Goal: Task Accomplishment & Management: Complete application form

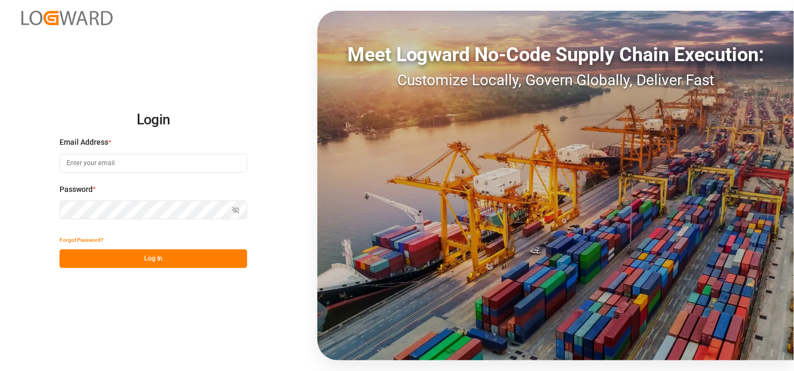
type input "[EMAIL_ADDRESS][DOMAIN_NAME]"
click at [145, 256] on button "Log In" at bounding box center [153, 258] width 188 height 19
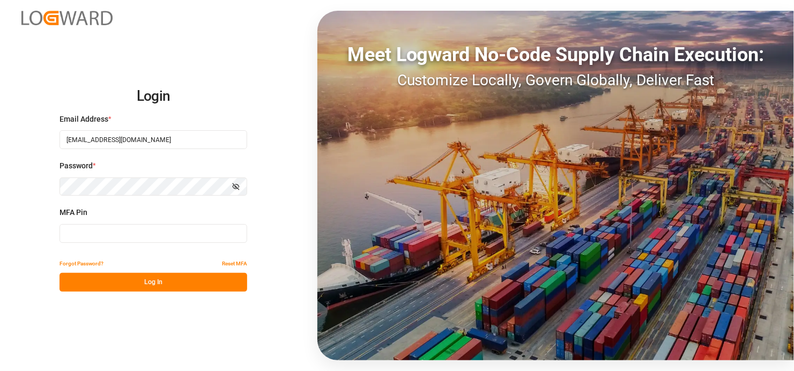
click at [95, 234] on input at bounding box center [153, 233] width 188 height 19
type input "7"
type input "944649"
click at [176, 284] on button "Log In" at bounding box center [153, 282] width 188 height 19
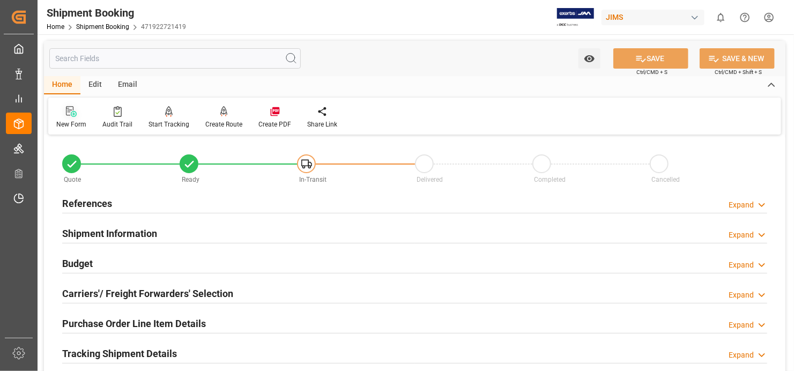
click at [71, 113] on icon at bounding box center [74, 114] width 6 height 6
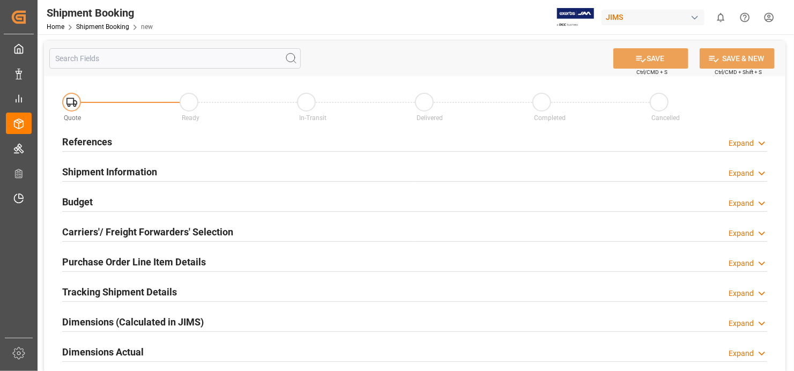
click at [79, 138] on h2 "References" at bounding box center [87, 142] width 50 height 14
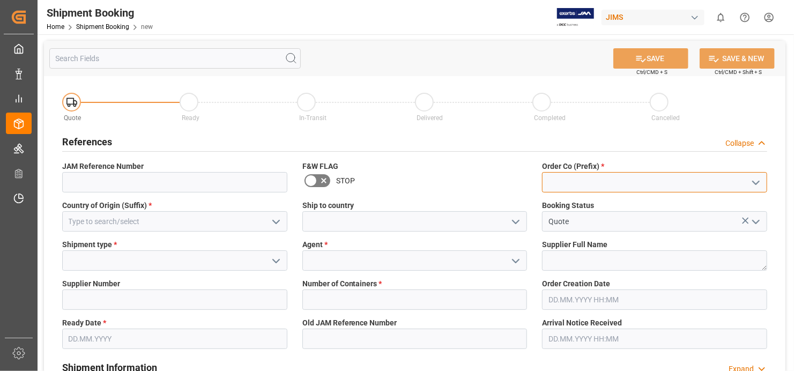
click at [681, 182] on input at bounding box center [654, 182] width 225 height 20
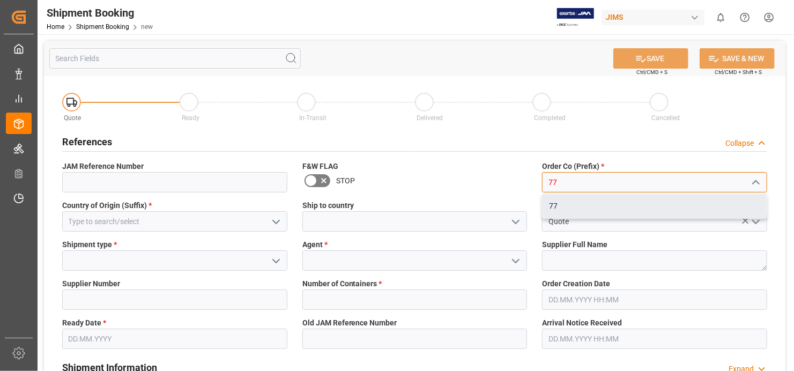
click at [674, 206] on div "77" at bounding box center [654, 206] width 224 height 24
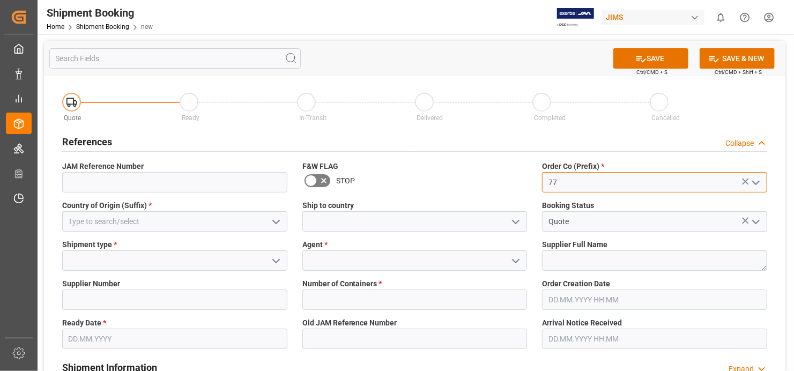
type input "77"
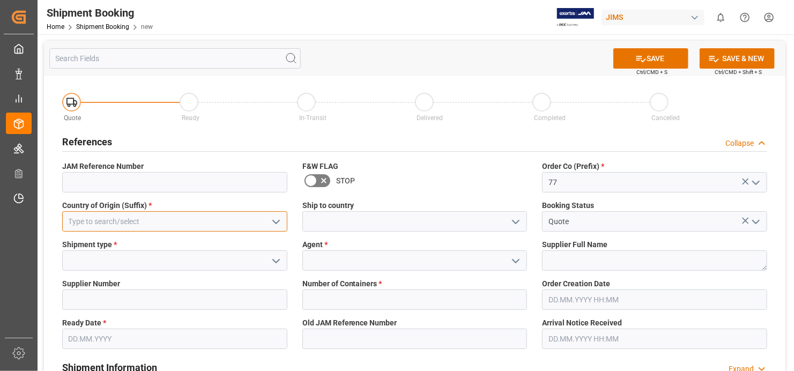
click at [197, 219] on input at bounding box center [174, 221] width 225 height 20
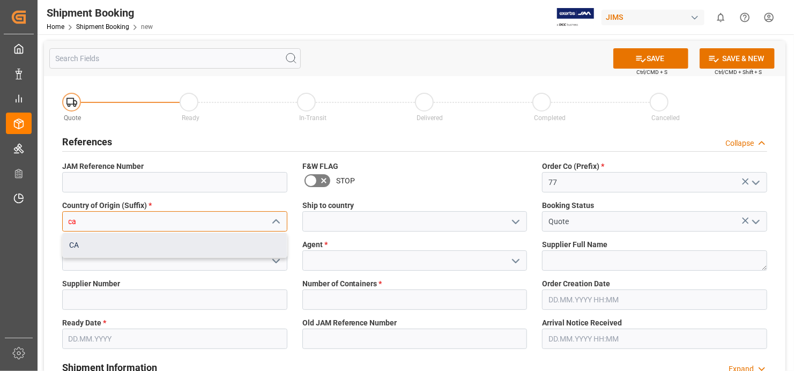
click at [195, 249] on div "CA" at bounding box center [175, 245] width 224 height 24
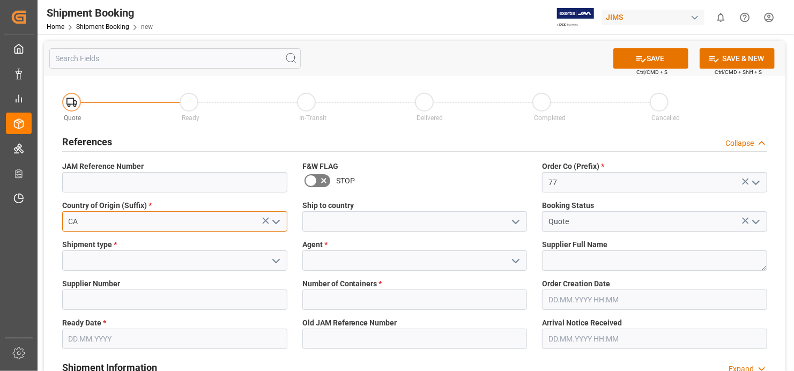
type input "CA"
click at [280, 258] on icon "open menu" at bounding box center [276, 261] width 13 height 13
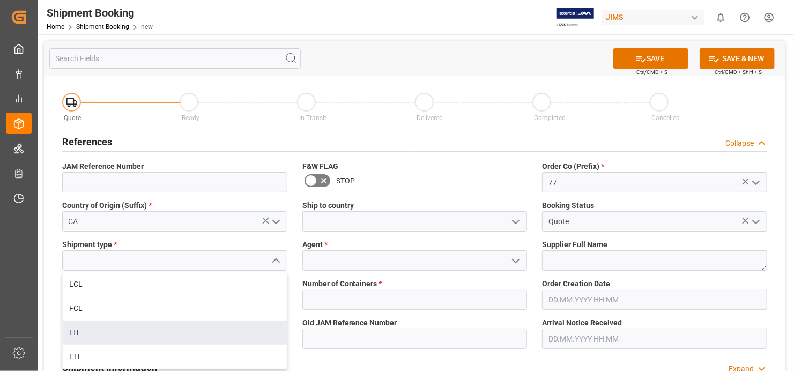
click at [184, 333] on div "LTL" at bounding box center [175, 332] width 224 height 24
type input "LTL"
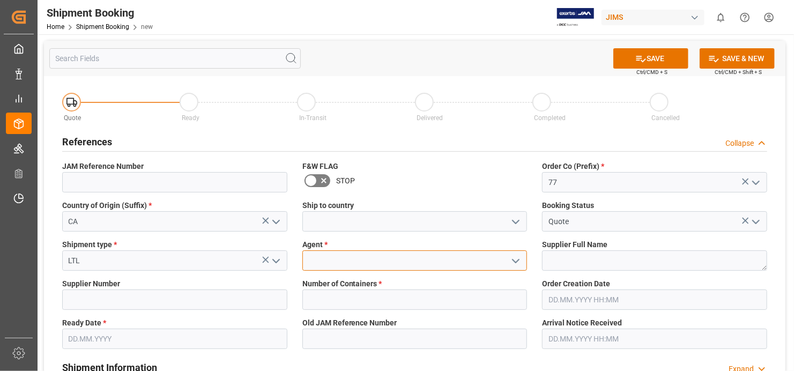
click at [400, 262] on input at bounding box center [414, 260] width 225 height 20
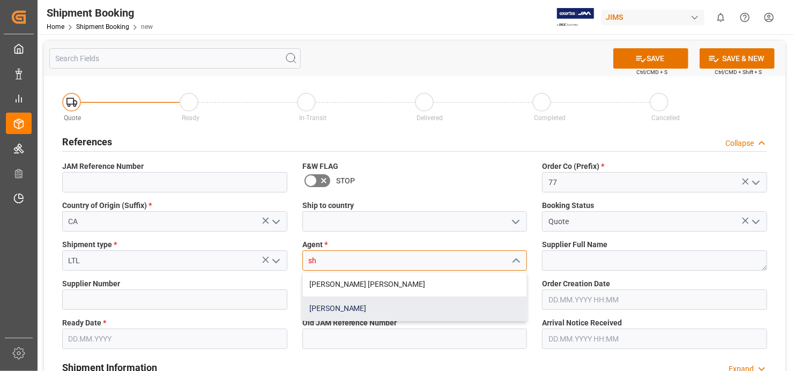
click at [394, 308] on div "[PERSON_NAME]" at bounding box center [415, 308] width 224 height 24
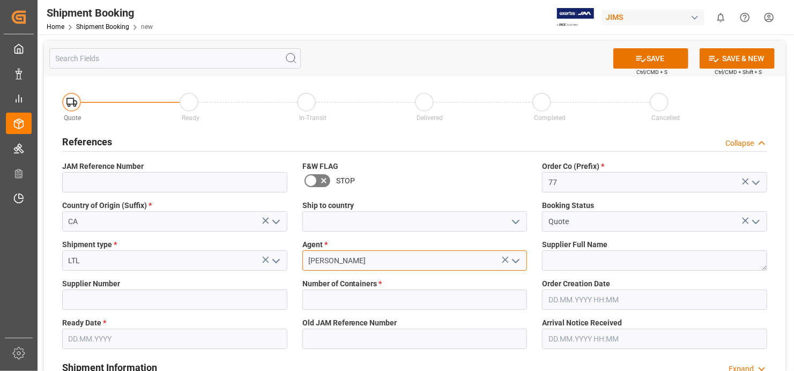
type input "[PERSON_NAME]"
click at [644, 259] on textarea at bounding box center [654, 260] width 225 height 20
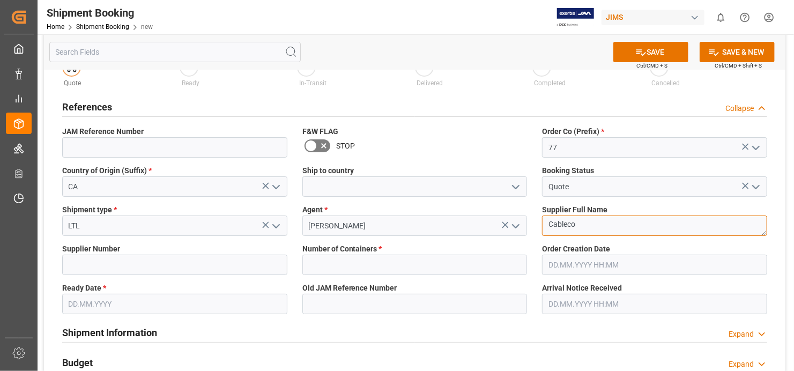
scroll to position [54, 0]
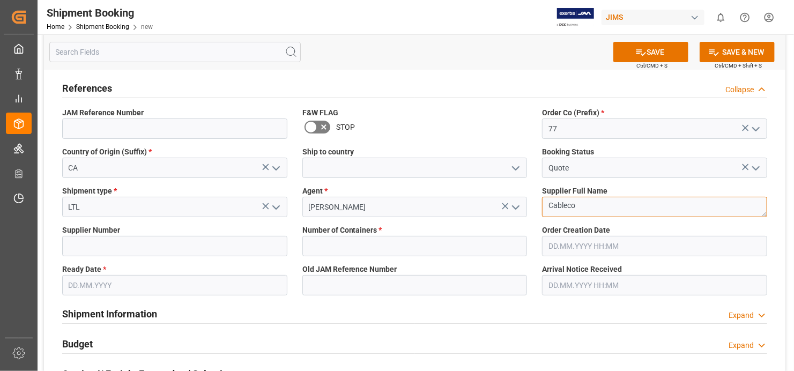
type textarea "Cableco"
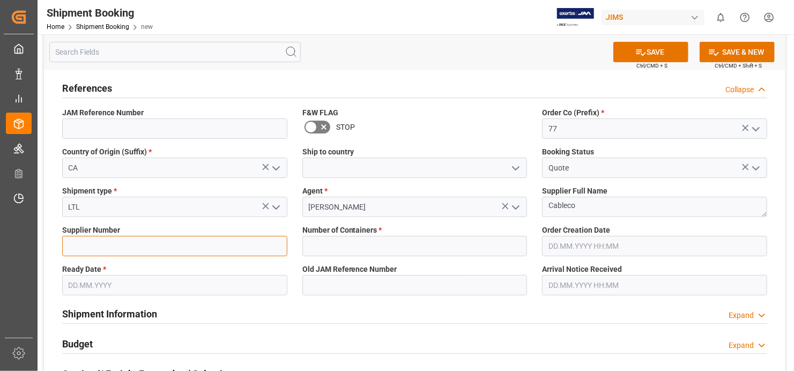
click at [110, 244] on input at bounding box center [174, 246] width 225 height 20
paste input "781643"
type input "781643"
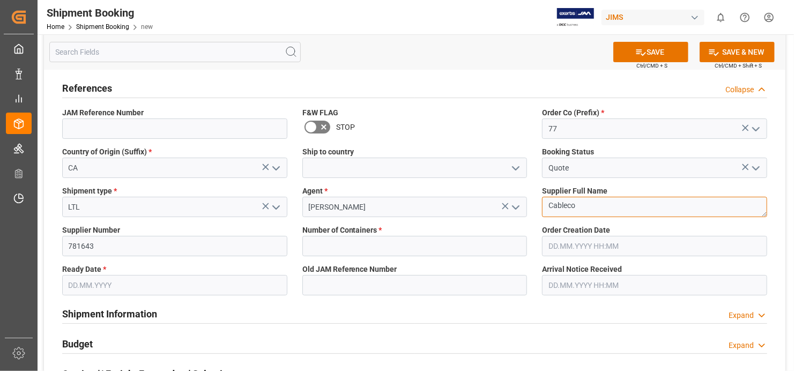
click at [587, 205] on textarea "Cableco" at bounding box center [654, 207] width 225 height 20
type textarea "Cableco Inc."
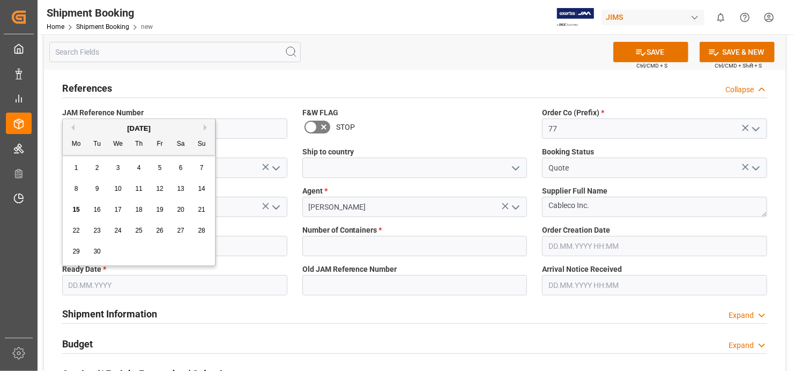
click at [256, 282] on input "text" at bounding box center [174, 285] width 225 height 20
click at [78, 210] on span "15" at bounding box center [75, 210] width 7 height 8
type input "[DATE]"
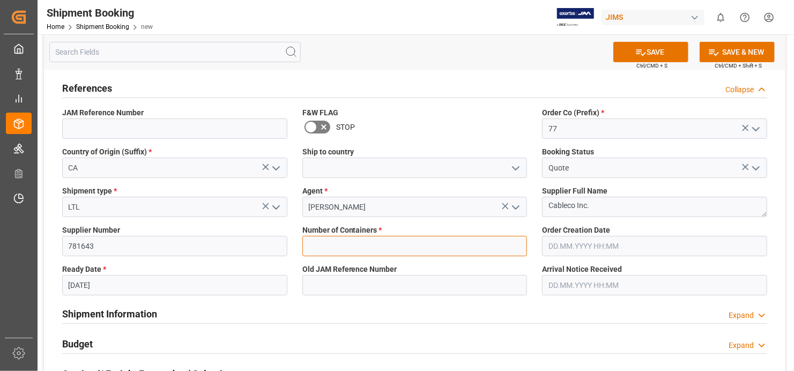
click at [476, 246] on input "text" at bounding box center [414, 246] width 225 height 20
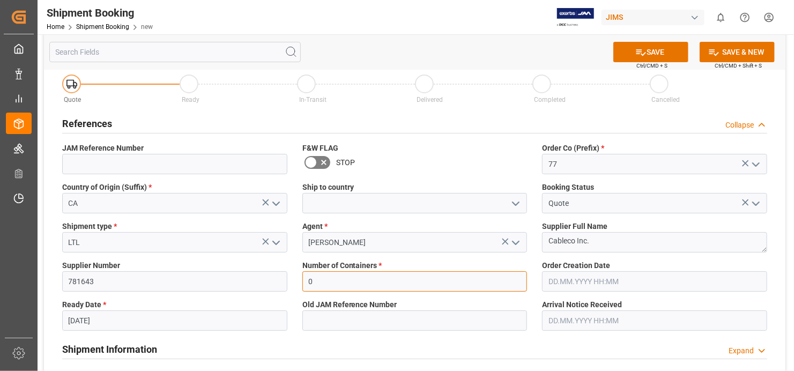
scroll to position [0, 0]
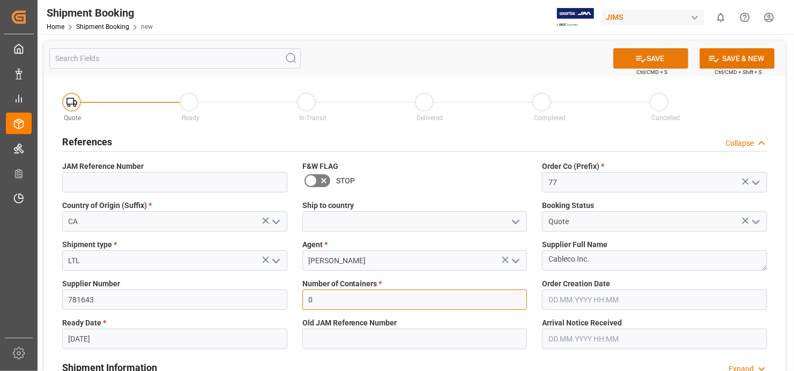
type input "0"
click at [667, 58] on button "SAVE" at bounding box center [650, 58] width 75 height 20
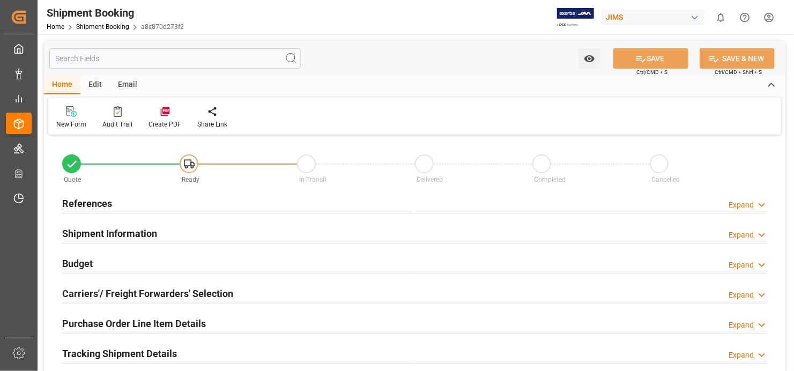
type input "0"
type input "[DATE]"
click at [100, 206] on h2 "References" at bounding box center [87, 203] width 50 height 14
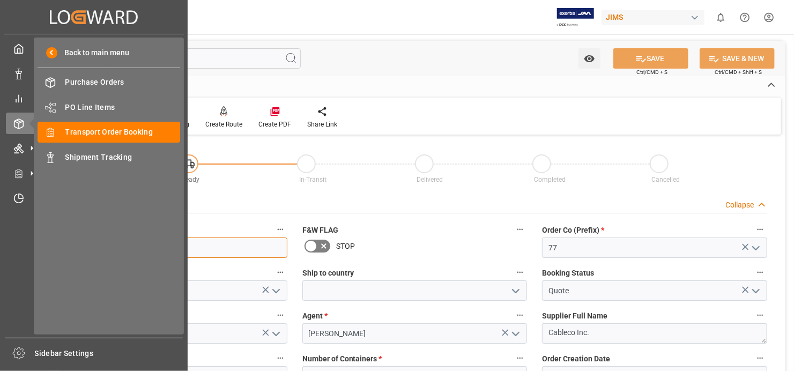
drag, startPoint x: 110, startPoint y: 249, endPoint x: 133, endPoint y: 249, distance: 23.1
click at [133, 249] on div "Created by potrace 1.15, written by [PERSON_NAME] [DATE]-[DATE] Created by potr…" at bounding box center [397, 185] width 794 height 371
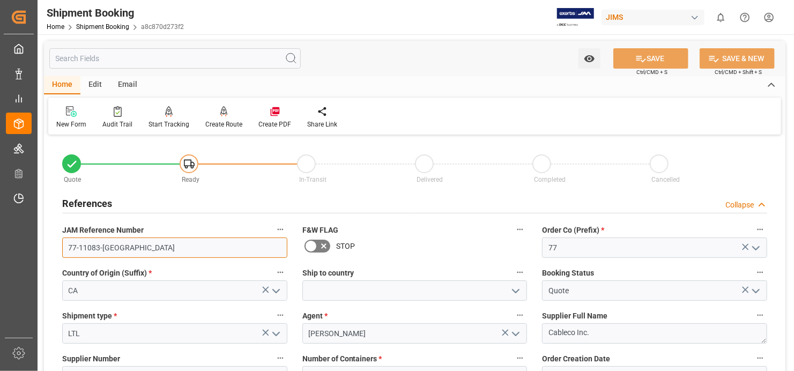
drag, startPoint x: 112, startPoint y: 246, endPoint x: 51, endPoint y: 243, distance: 60.6
